Goal: Information Seeking & Learning: Learn about a topic

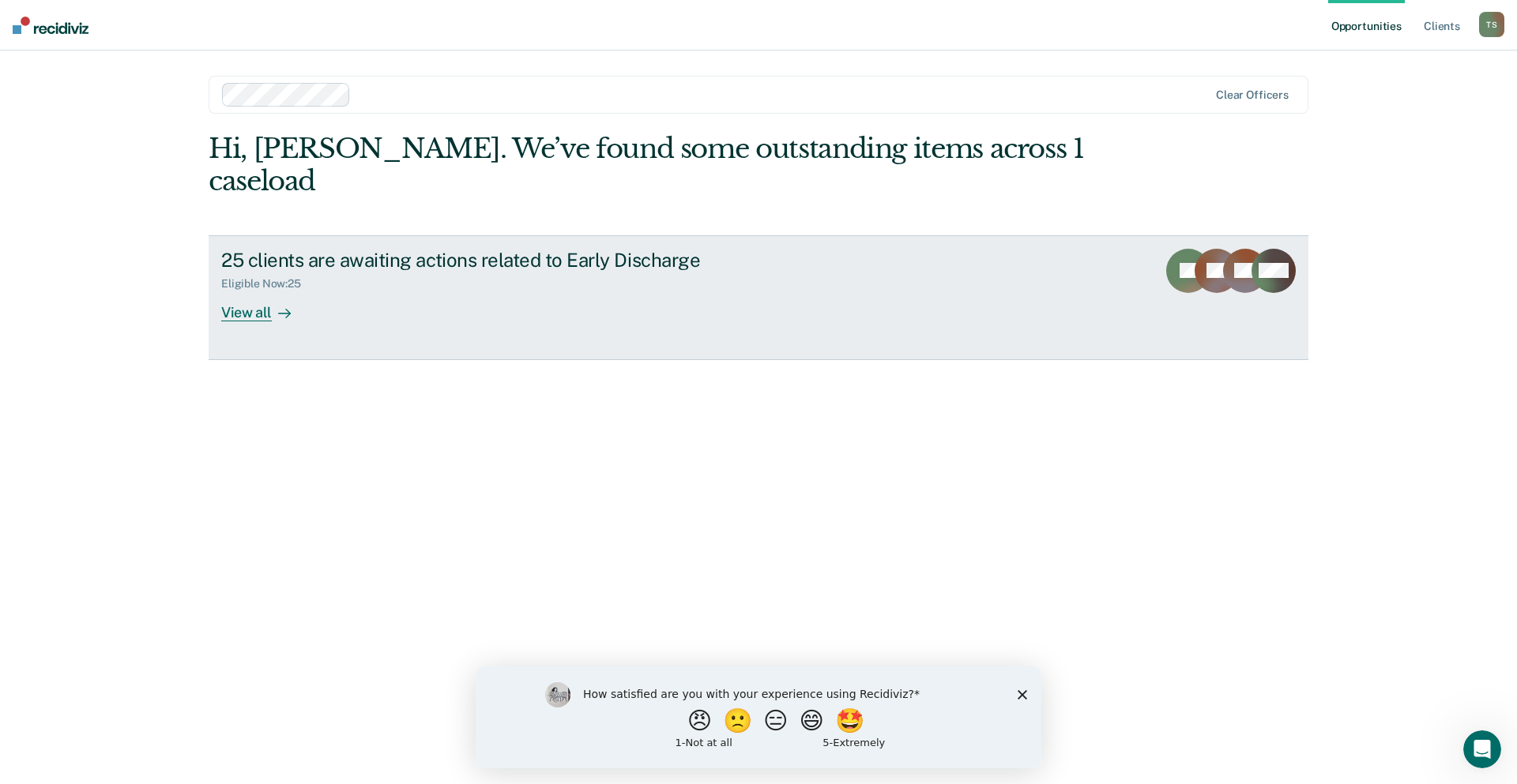
click at [249, 291] on div "View all" at bounding box center [265, 306] width 89 height 31
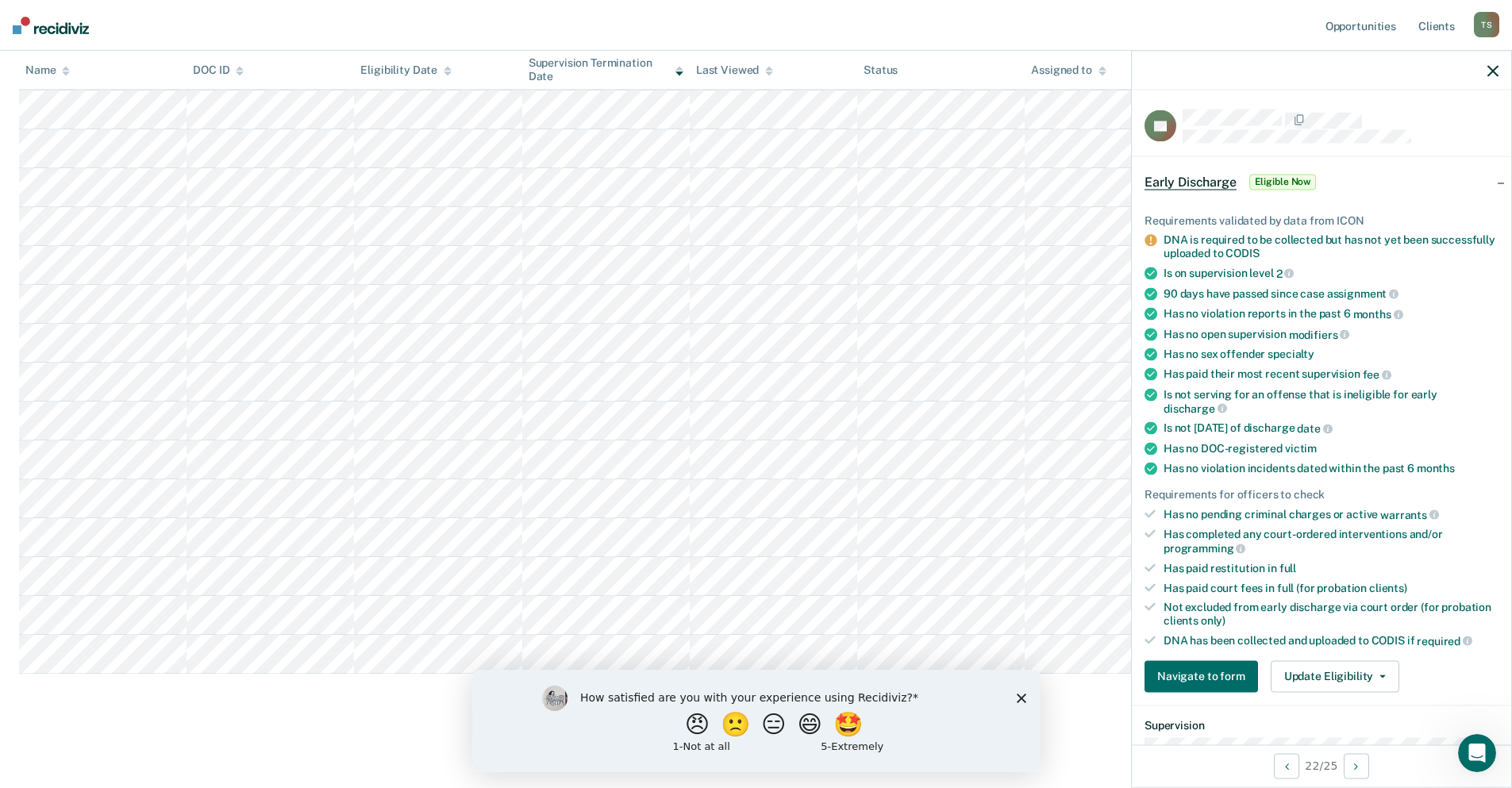
click at [1489, 67] on icon "button" at bounding box center [1493, 71] width 11 height 11
